Goal: Check status: Check status

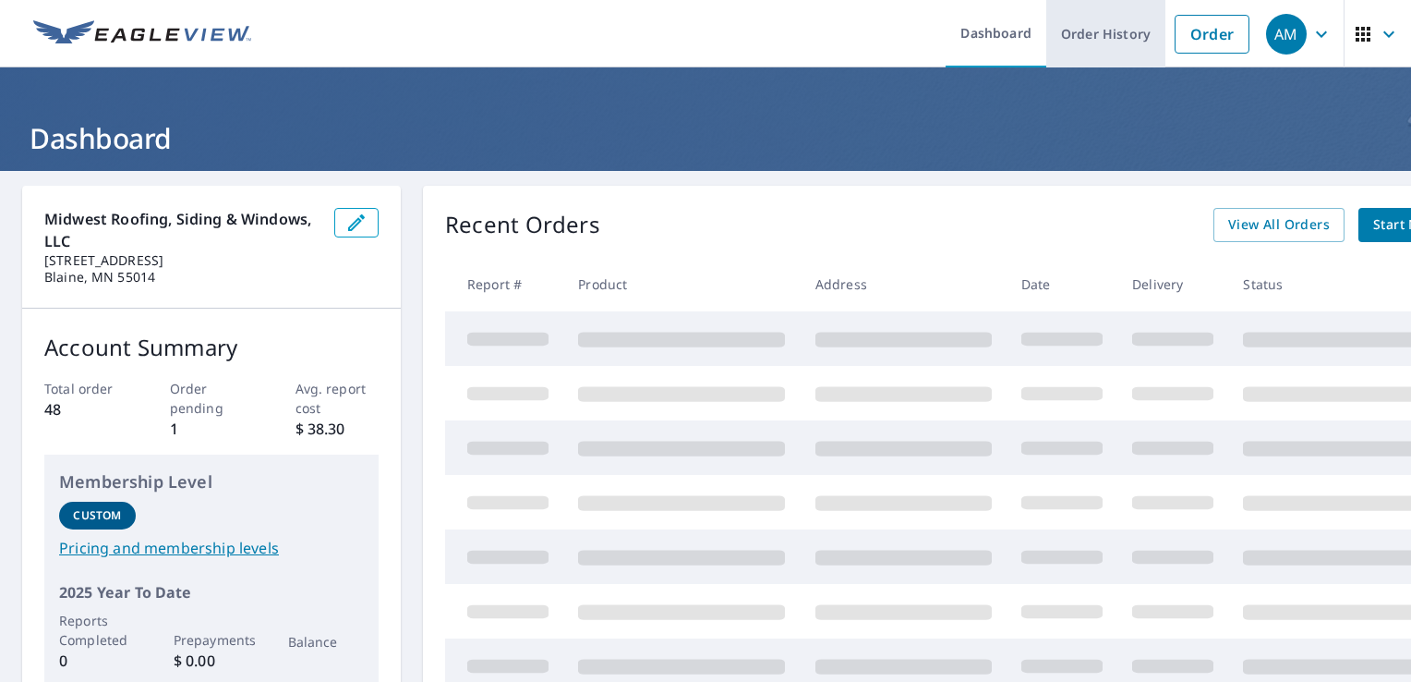
click at [1117, 28] on link "Order History" at bounding box center [1105, 33] width 119 height 67
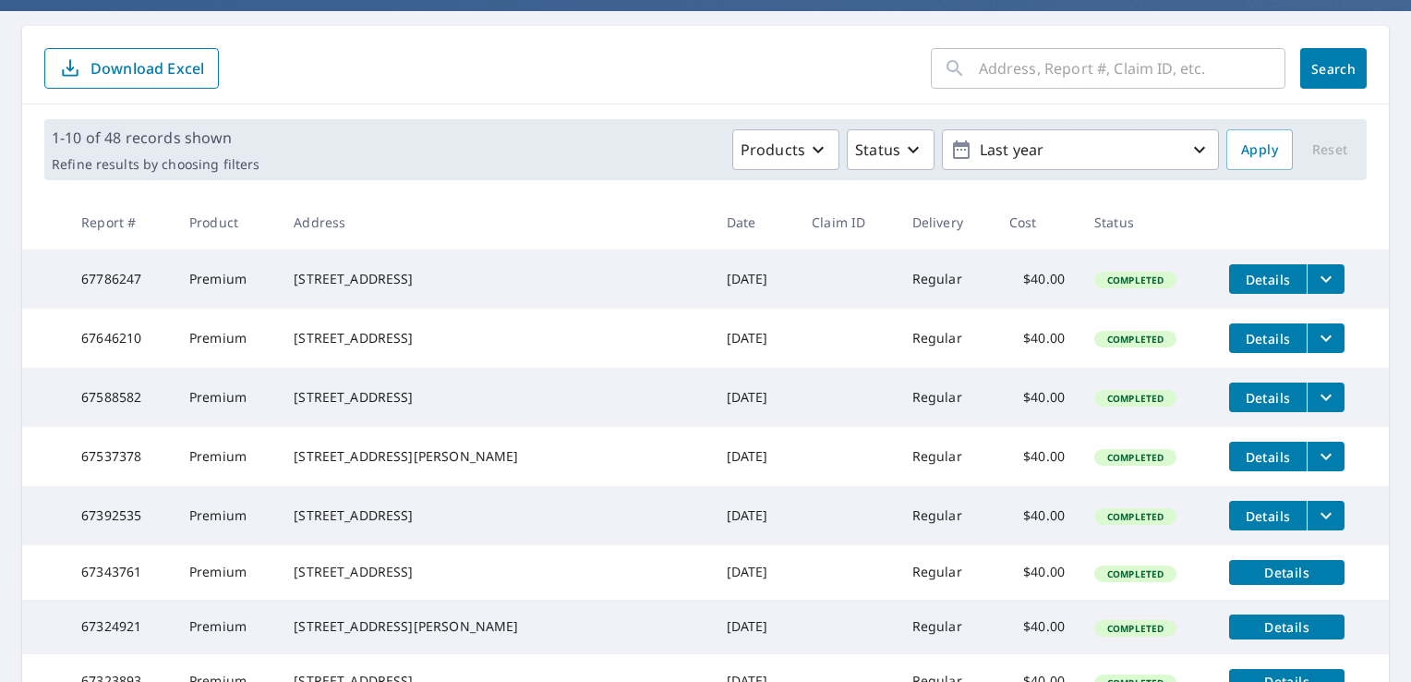
scroll to position [159, 0]
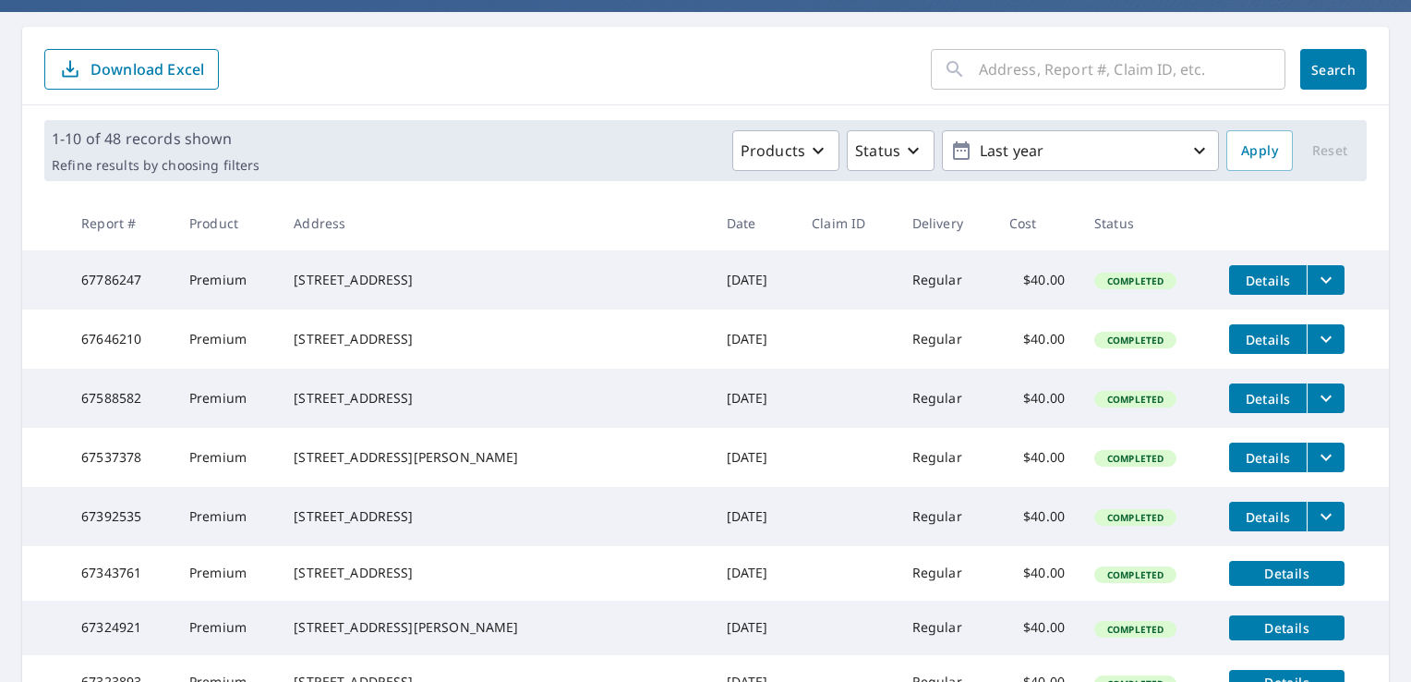
click at [1321, 279] on icon "filesDropdownBtn-67786247" at bounding box center [1326, 280] width 11 height 6
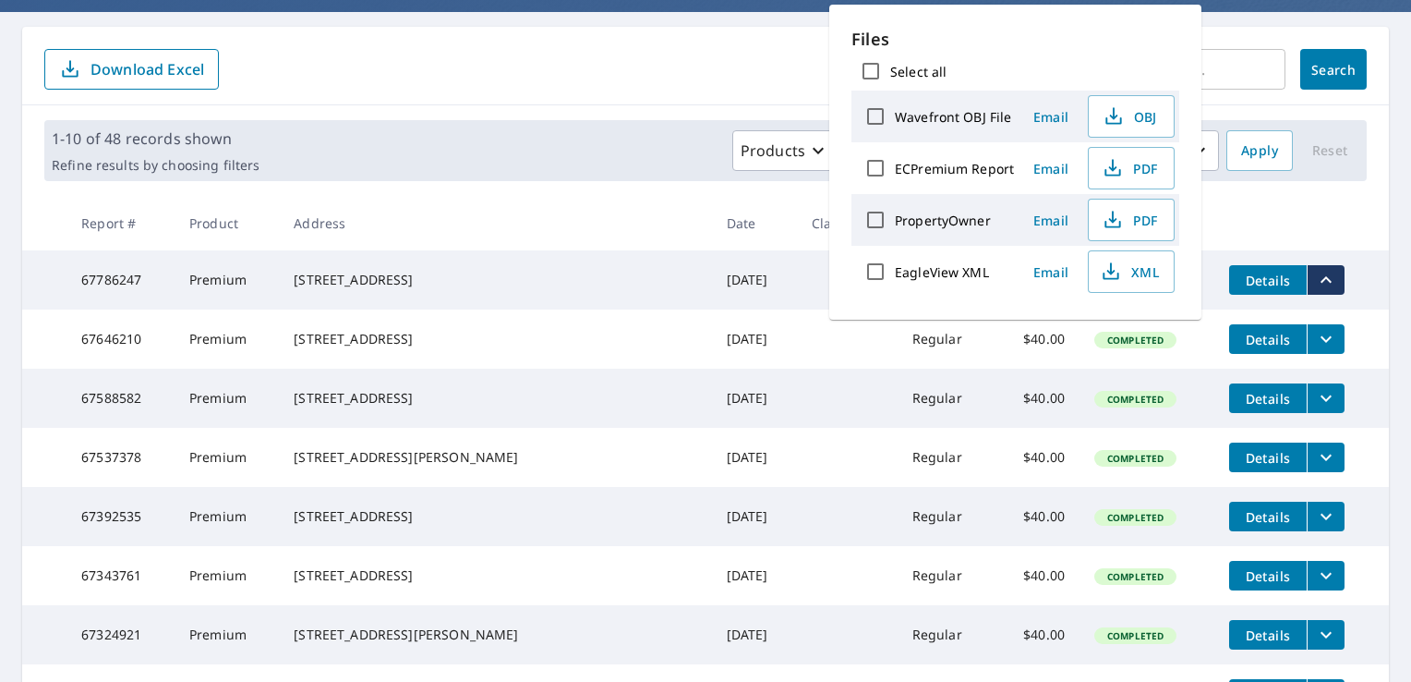
click at [732, 303] on td "[DATE]" at bounding box center [755, 279] width 86 height 59
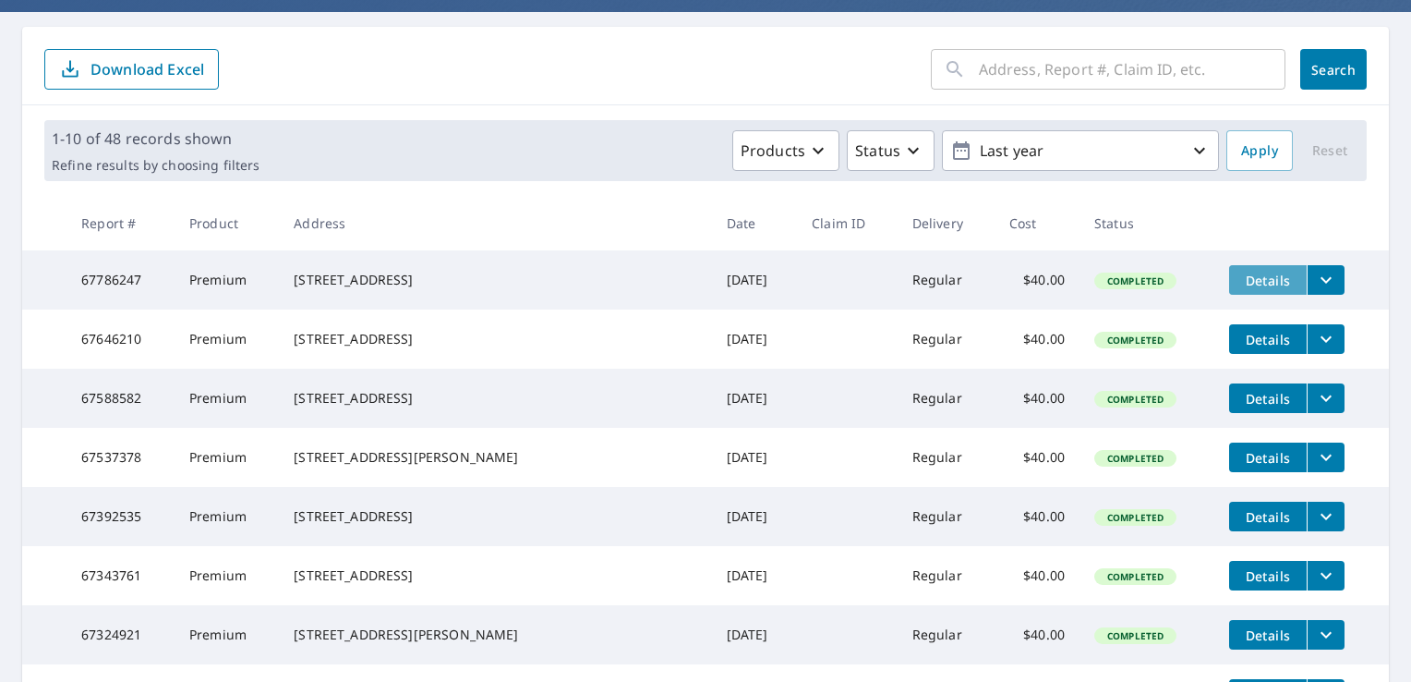
click at [1245, 293] on button "Details" at bounding box center [1268, 280] width 78 height 30
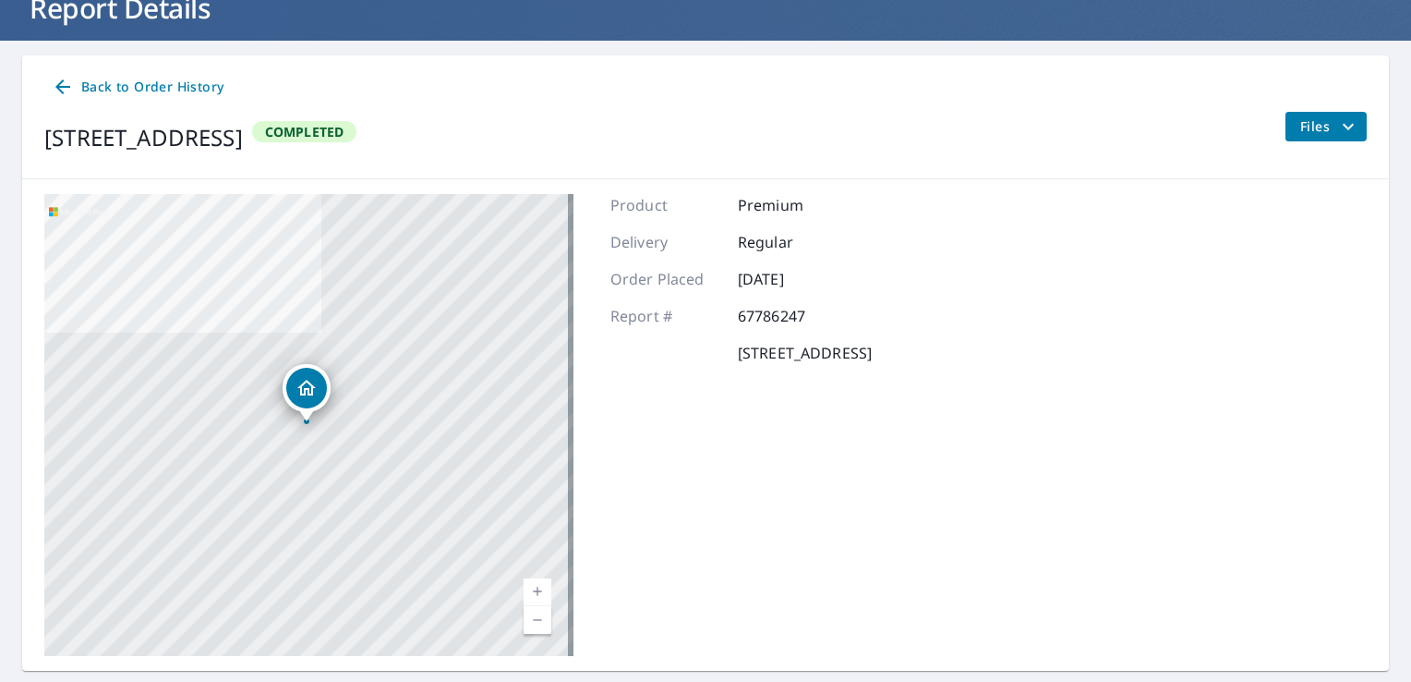
scroll to position [179, 0]
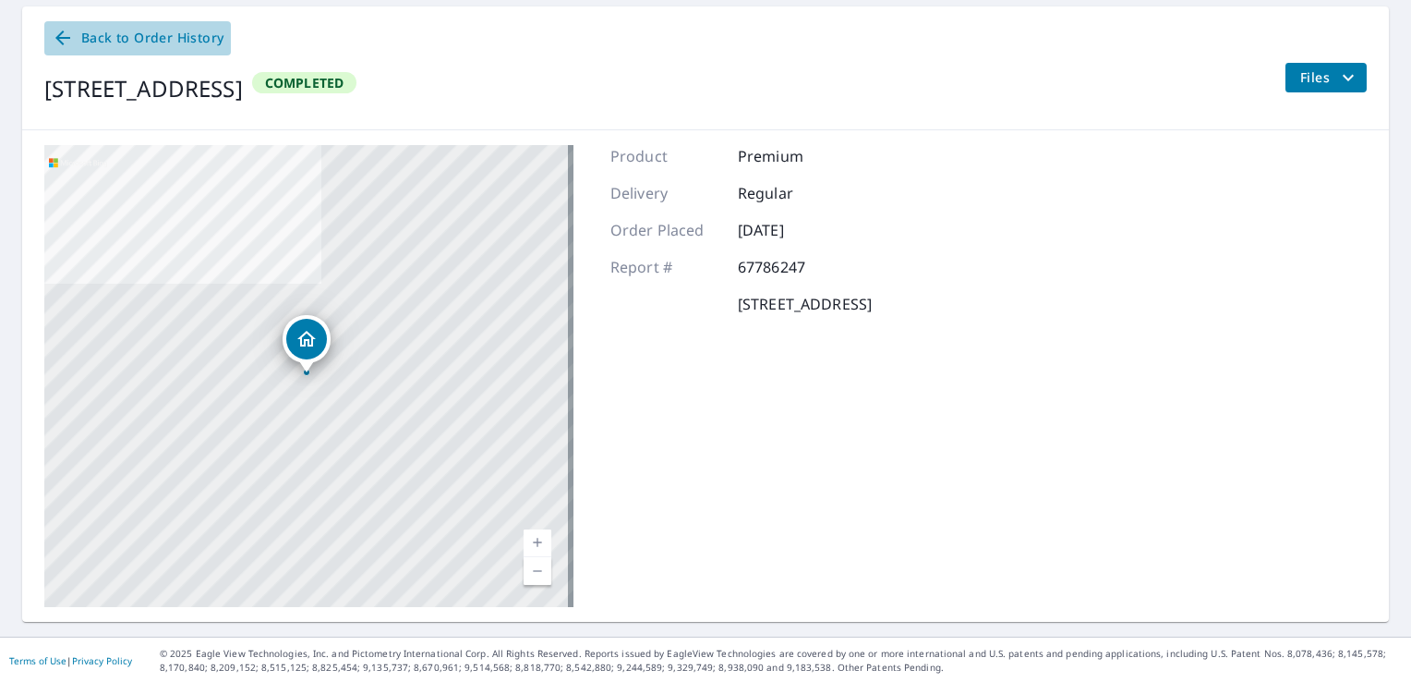
click at [145, 38] on span "Back to Order History" at bounding box center [138, 38] width 172 height 23
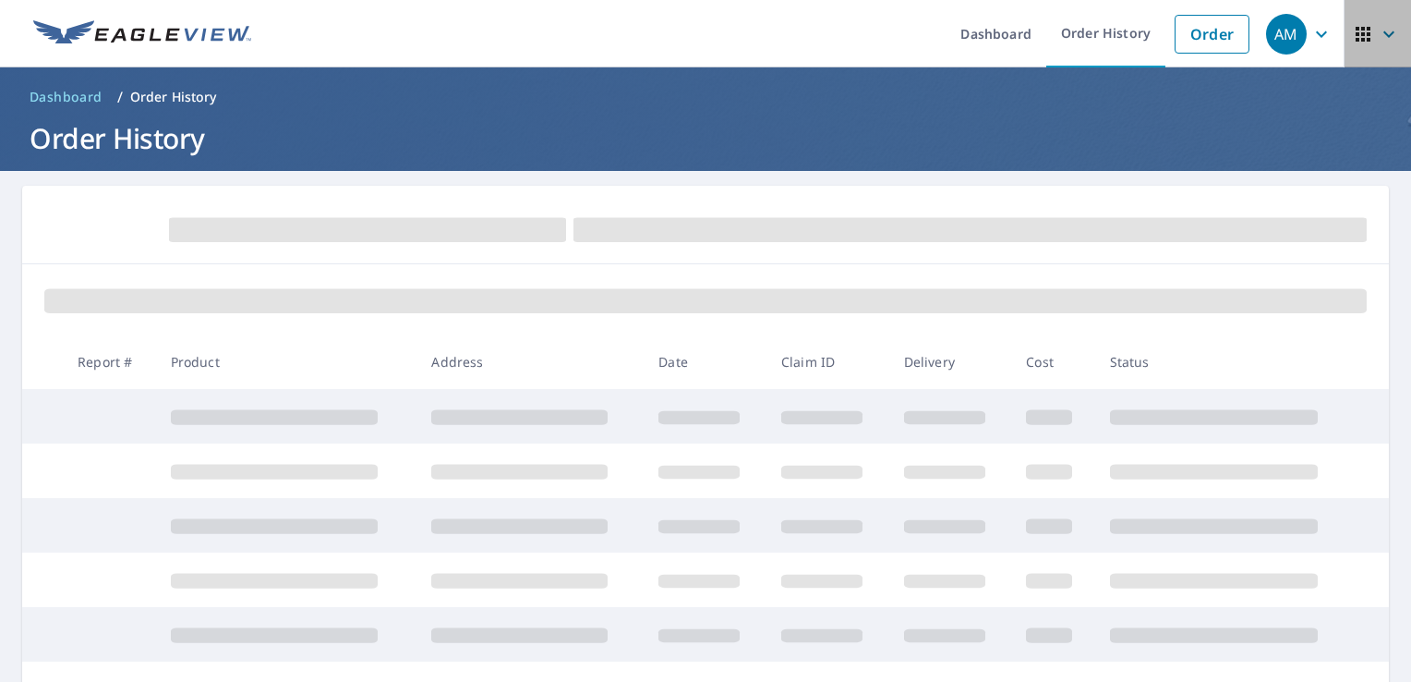
click at [1378, 29] on icon "button" at bounding box center [1389, 34] width 22 height 22
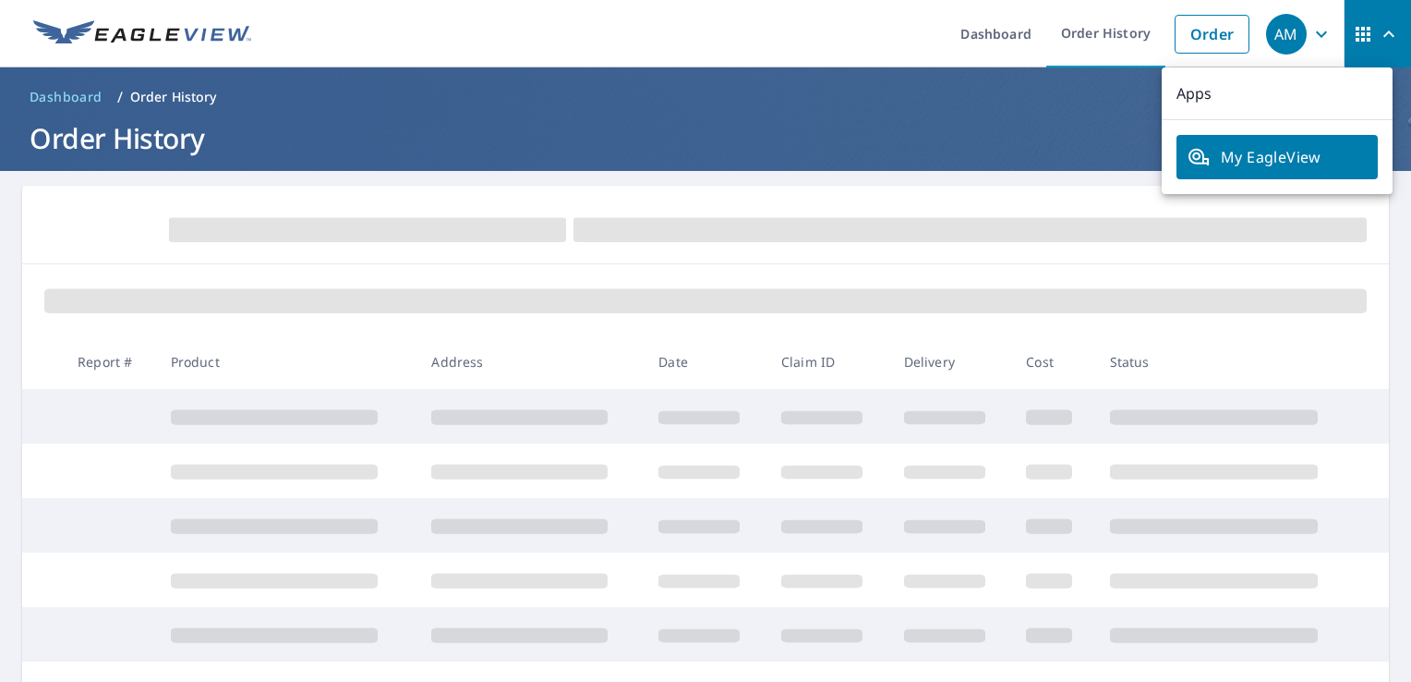
click at [1252, 338] on th "Status" at bounding box center [1225, 361] width 261 height 54
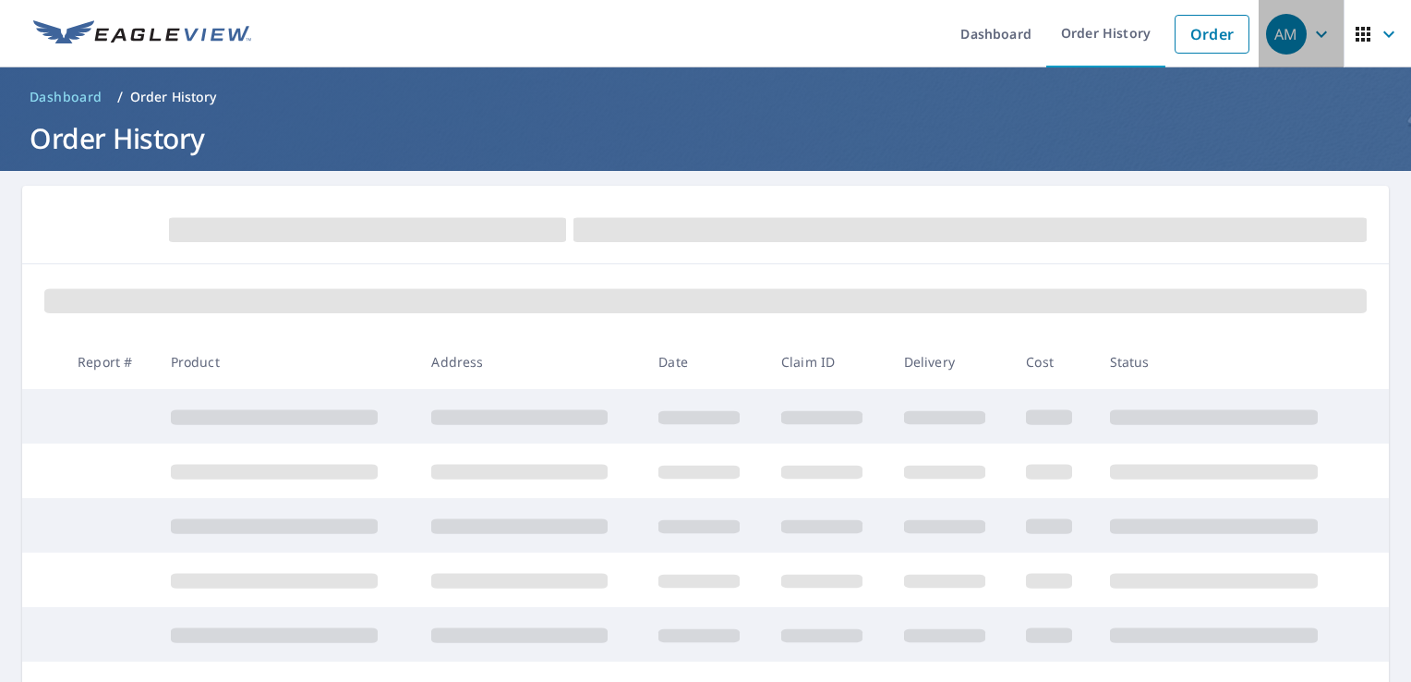
click at [1311, 39] on icon "button" at bounding box center [1322, 34] width 22 height 22
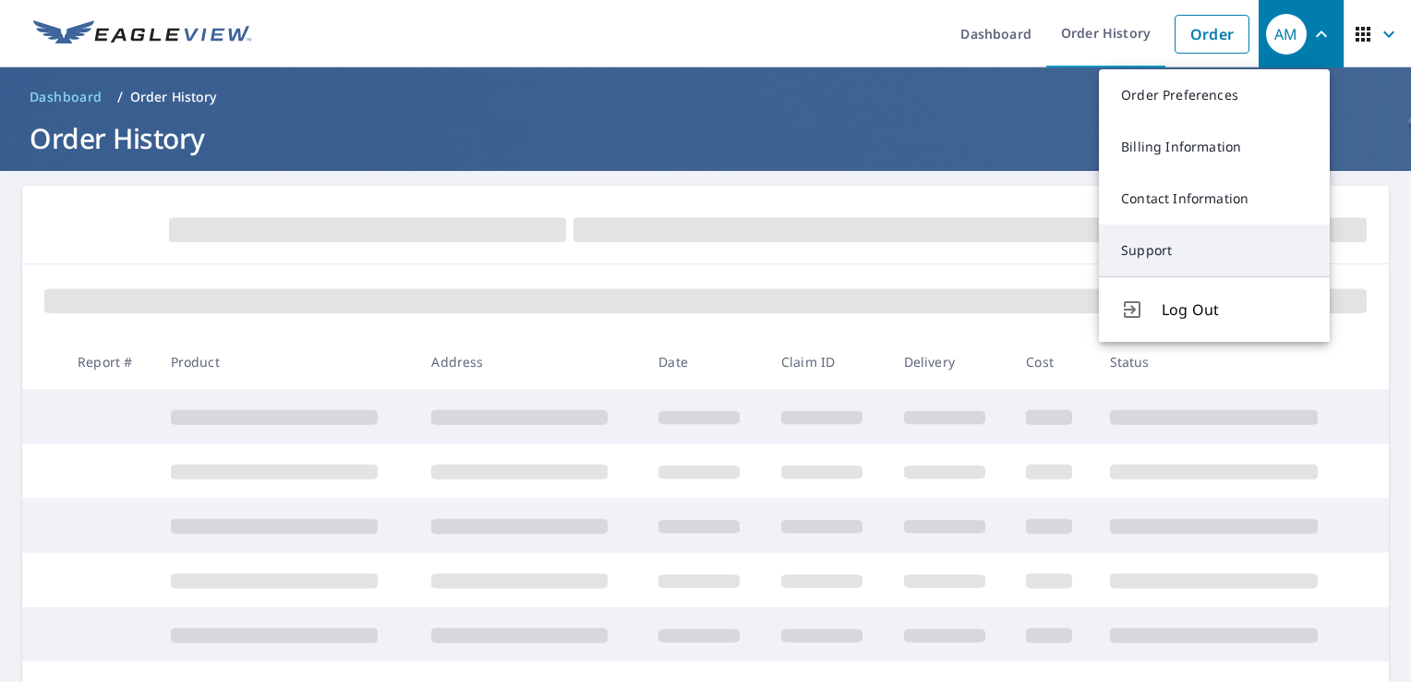
click at [1177, 253] on link "Support" at bounding box center [1214, 250] width 231 height 52
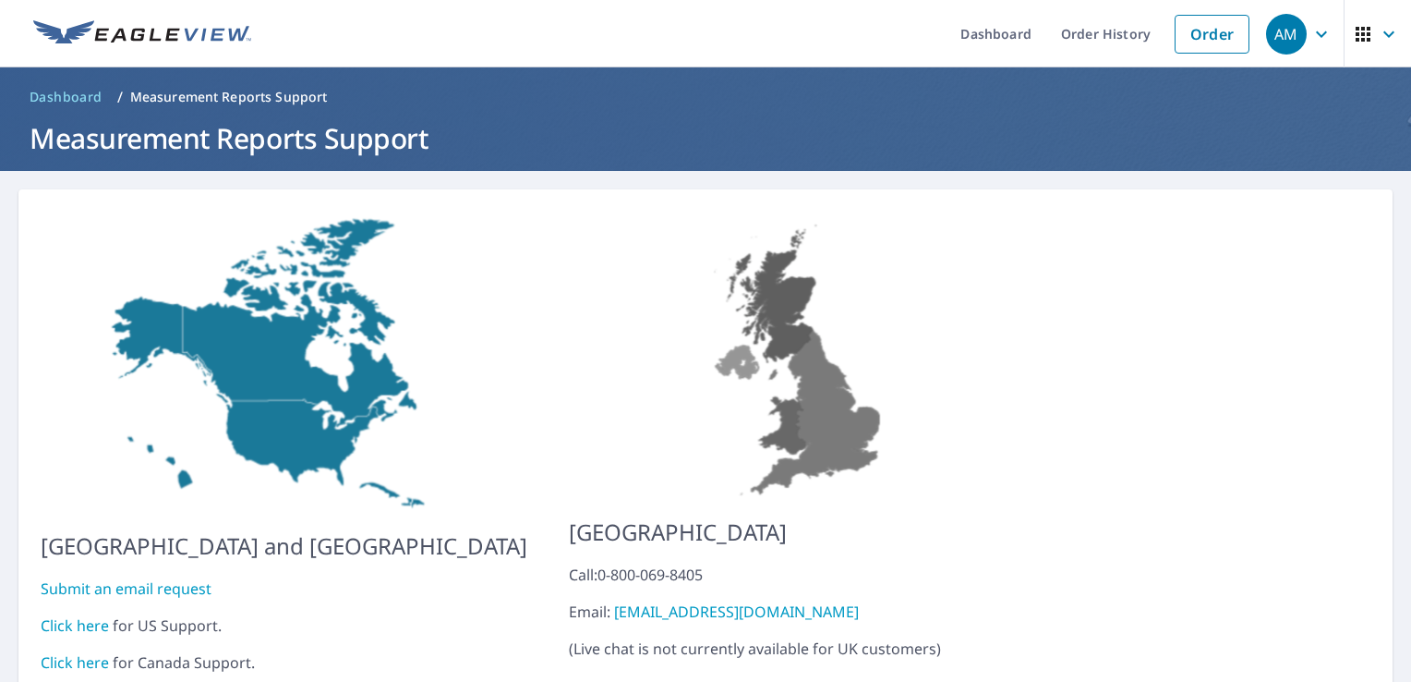
scroll to position [65, 0]
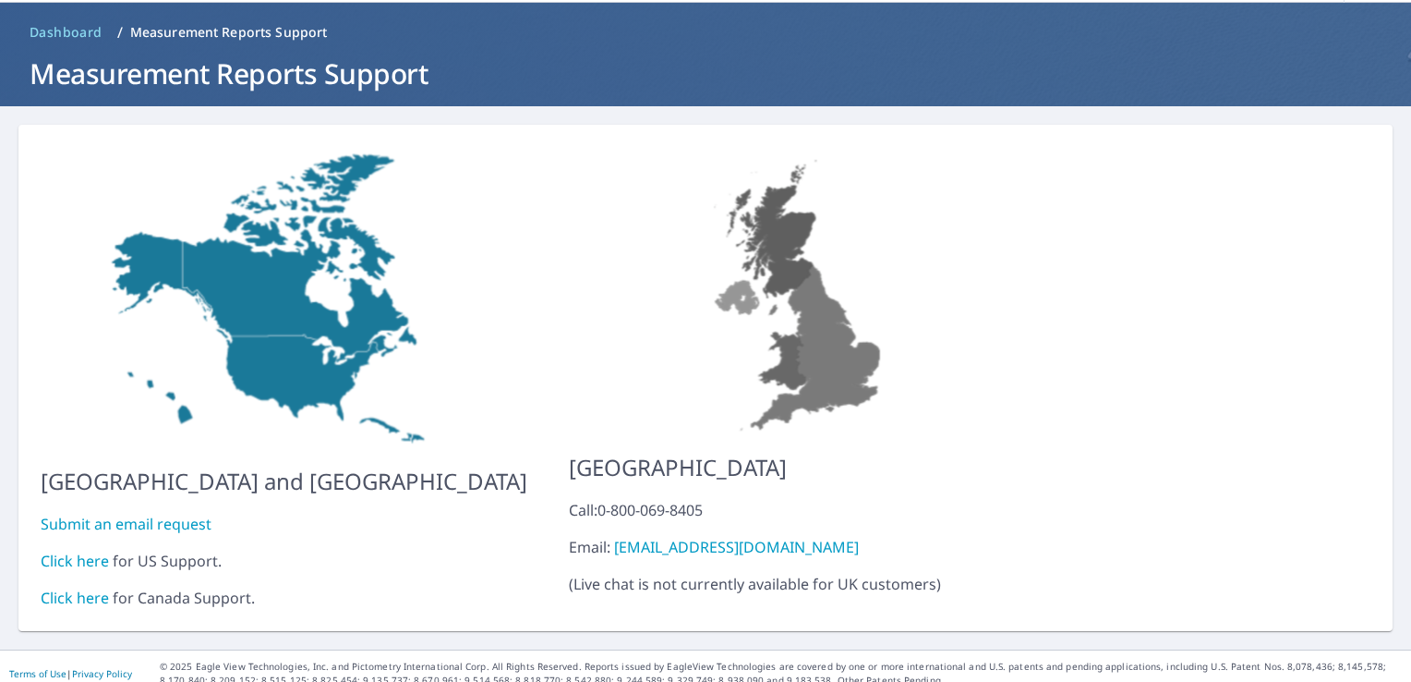
click at [93, 550] on link "Click here" at bounding box center [75, 560] width 68 height 20
click at [84, 25] on span "Dashboard" at bounding box center [66, 32] width 73 height 18
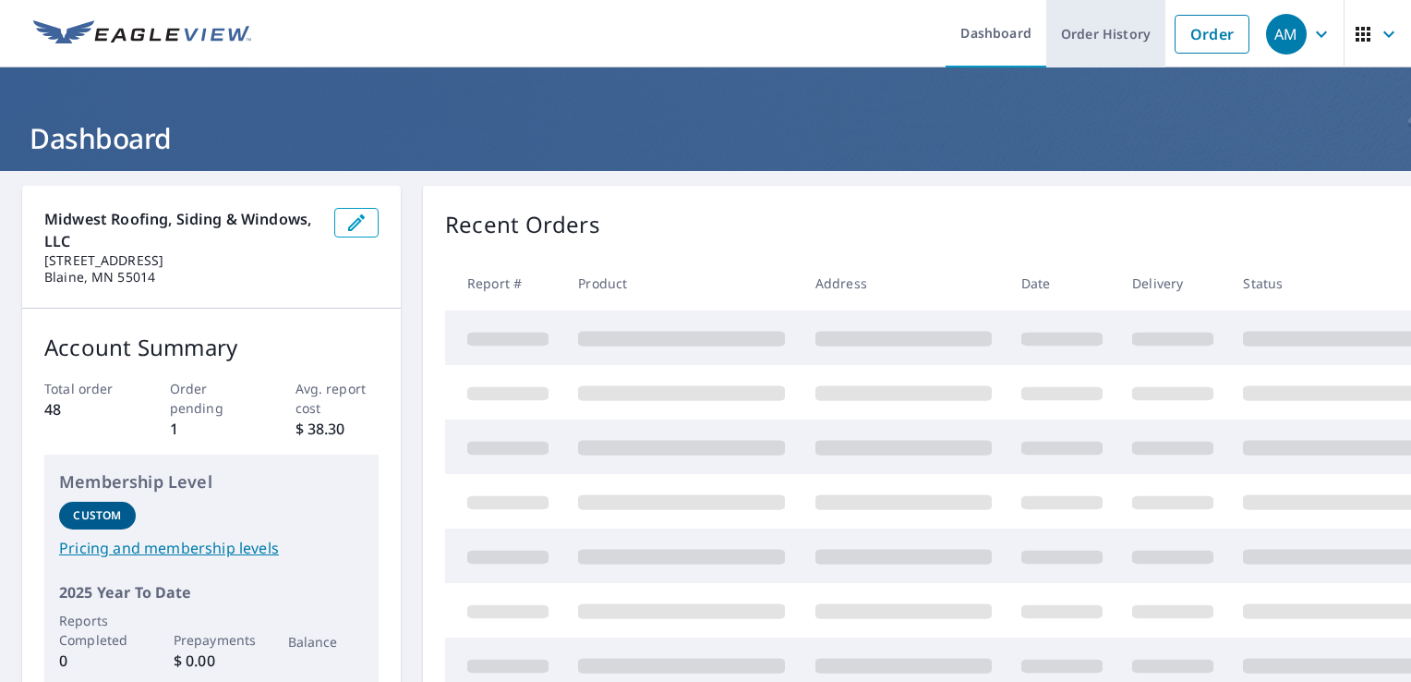
click at [1092, 34] on link "Order History" at bounding box center [1105, 33] width 119 height 67
